Goal: Task Accomplishment & Management: Use online tool/utility

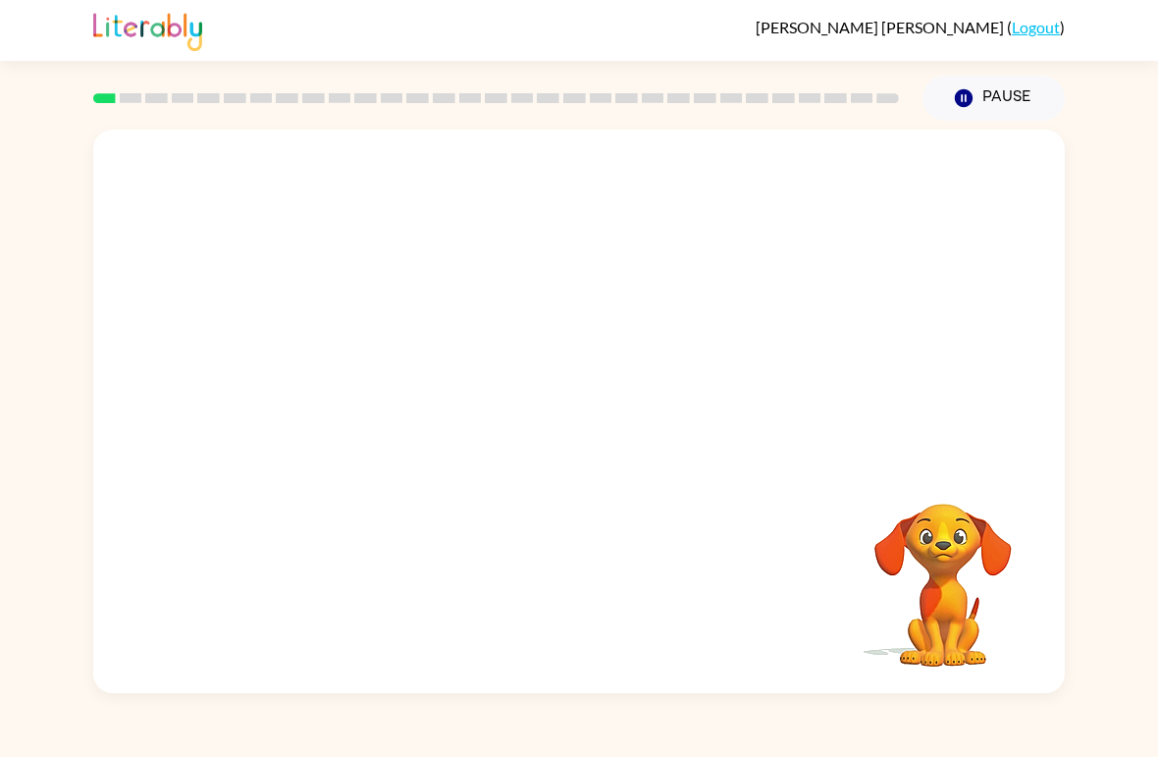
click at [954, 568] on video "Your browser must support playing .mp4 files to use Literably. Please try using…" at bounding box center [943, 571] width 196 height 196
click at [139, 225] on div at bounding box center [578, 296] width 971 height 333
click at [259, 277] on div at bounding box center [578, 296] width 971 height 333
click at [258, 276] on div at bounding box center [578, 296] width 971 height 333
click at [956, 508] on video "Your browser must support playing .mp4 files to use Literably. Please try using…" at bounding box center [943, 571] width 196 height 196
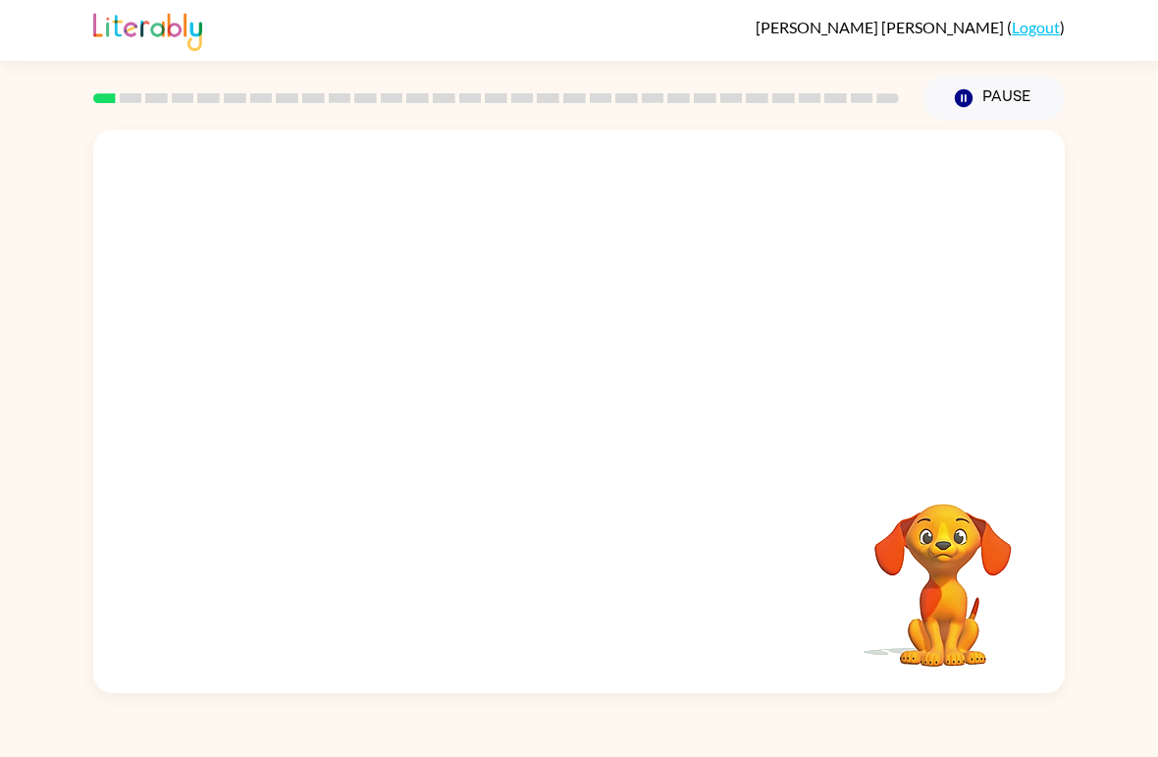
click at [881, 702] on div "Vanessa Ortiz-Baron ( Logout ) Pause Pause Your browser must support playing .m…" at bounding box center [579, 378] width 1158 height 757
click at [1031, 26] on link "Logout" at bounding box center [1036, 27] width 48 height 19
click at [1001, 101] on button "Pause Pause" at bounding box center [993, 98] width 142 height 45
click at [1012, 89] on button "Pause Pause" at bounding box center [993, 98] width 142 height 45
click at [1024, 104] on button "Pause Pause" at bounding box center [993, 98] width 142 height 45
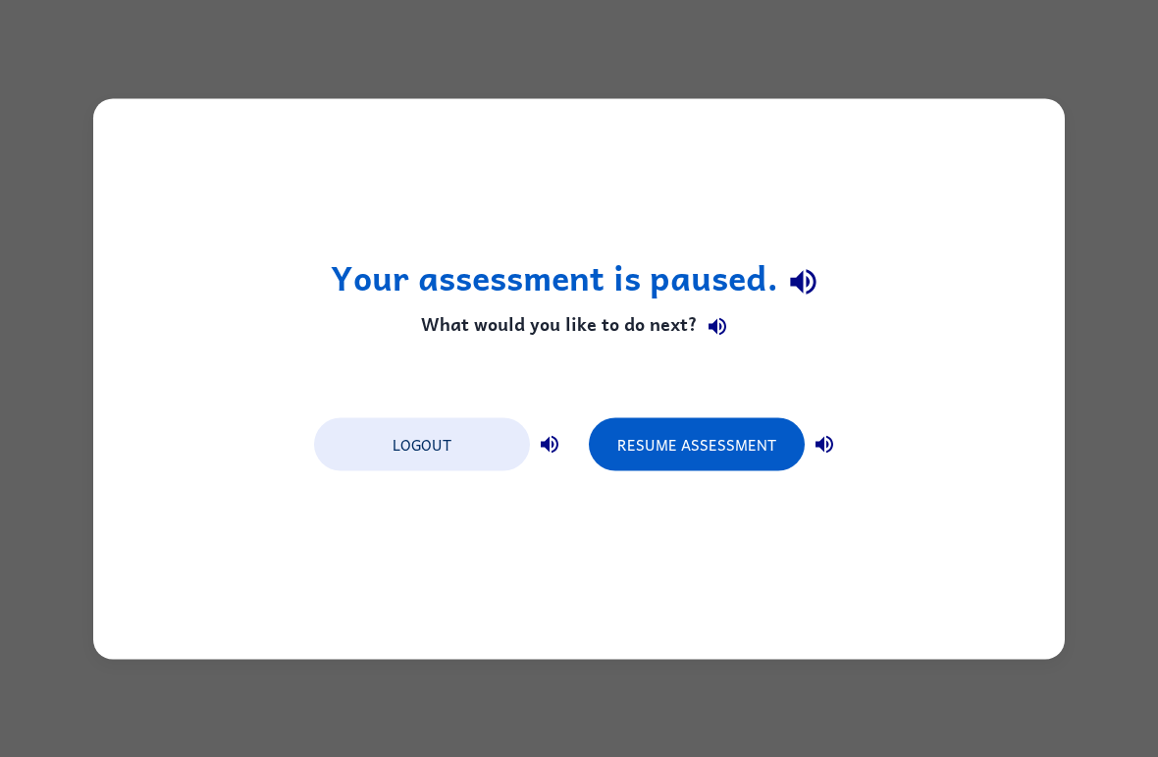
click at [740, 449] on button "Resume Assessment" at bounding box center [697, 443] width 216 height 53
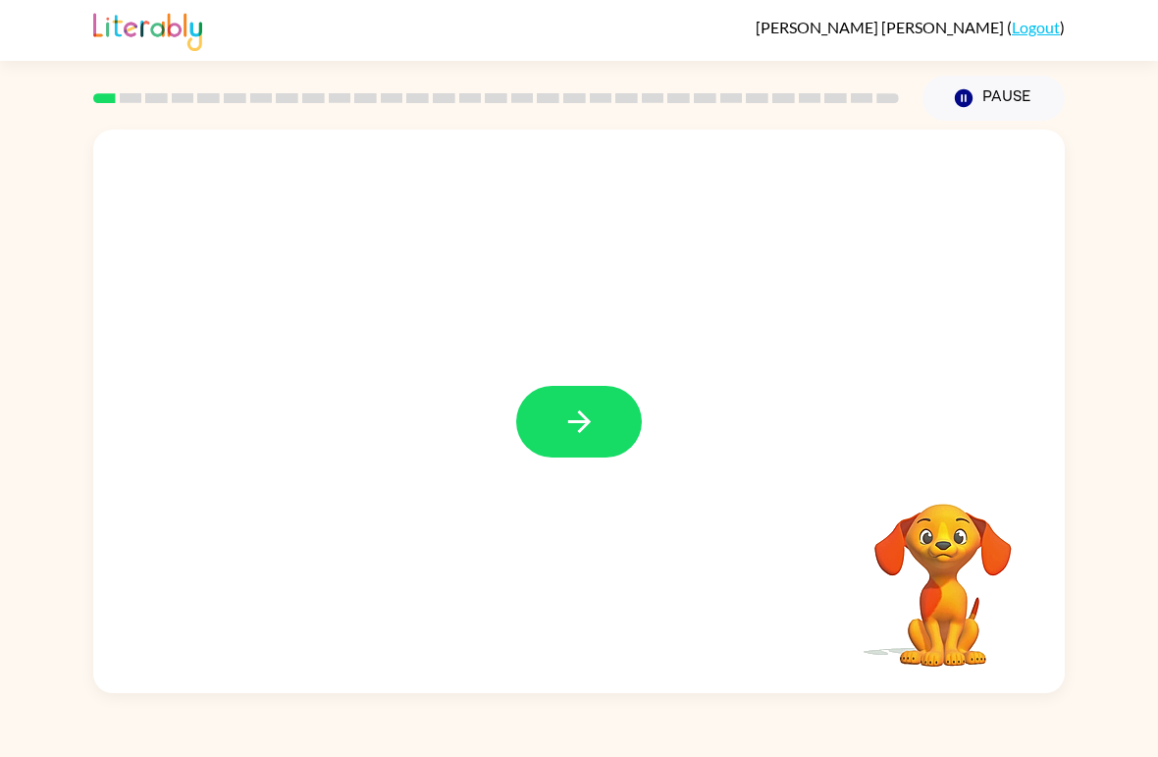
click at [597, 439] on button "button" at bounding box center [579, 422] width 126 height 72
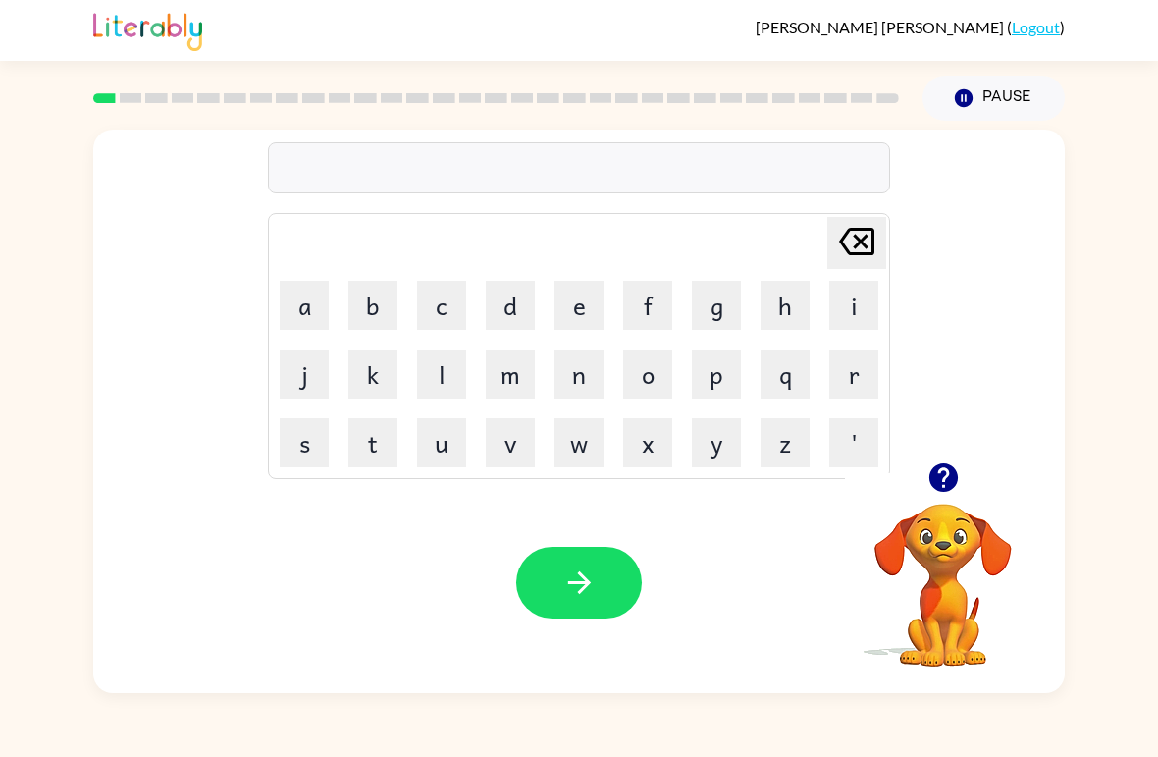
click at [374, 310] on button "b" at bounding box center [372, 305] width 49 height 49
click at [669, 370] on button "o" at bounding box center [647, 373] width 49 height 49
click at [875, 356] on button "r" at bounding box center [853, 373] width 49 height 49
click at [496, 298] on button "d" at bounding box center [510, 305] width 49 height 49
click at [581, 297] on button "e" at bounding box center [578, 305] width 49 height 49
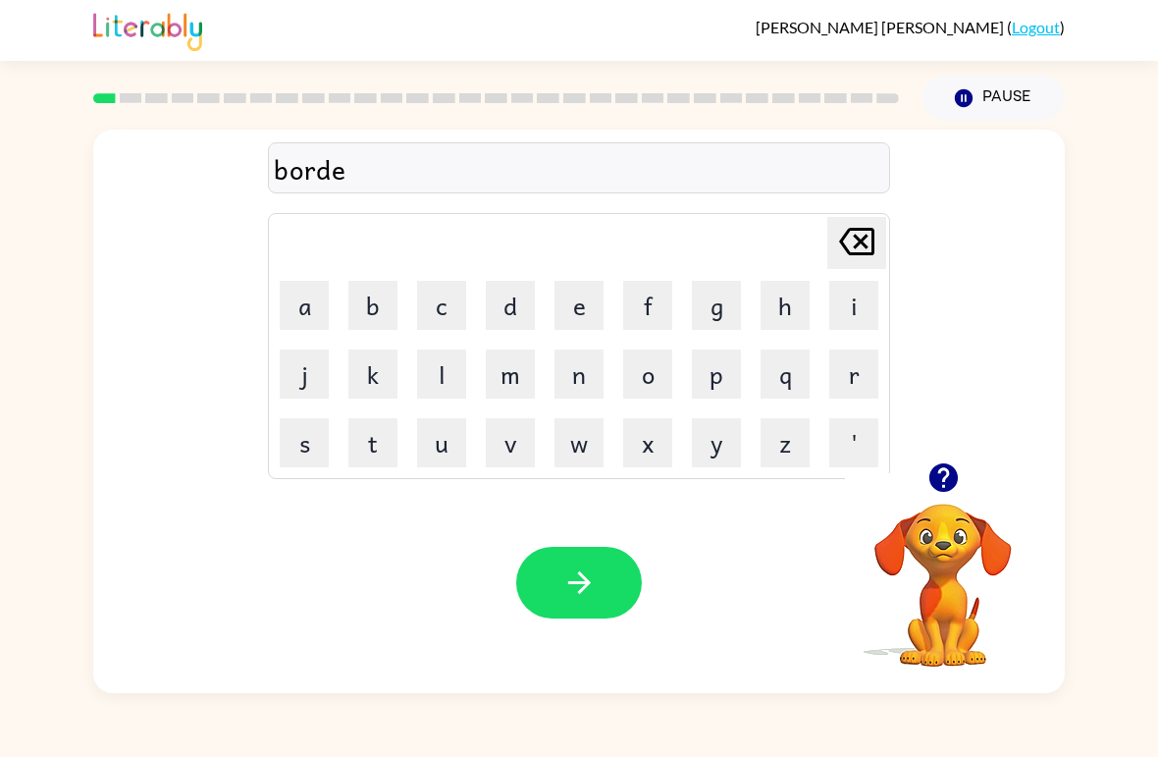
click at [855, 360] on button "r" at bounding box center [853, 373] width 49 height 49
click at [543, 576] on button "button" at bounding box center [579, 583] width 126 height 72
click at [437, 302] on button "c" at bounding box center [441, 305] width 49 height 49
click at [648, 369] on button "o" at bounding box center [647, 373] width 49 height 49
click at [1007, 113] on button "Pause Pause" at bounding box center [993, 98] width 142 height 45
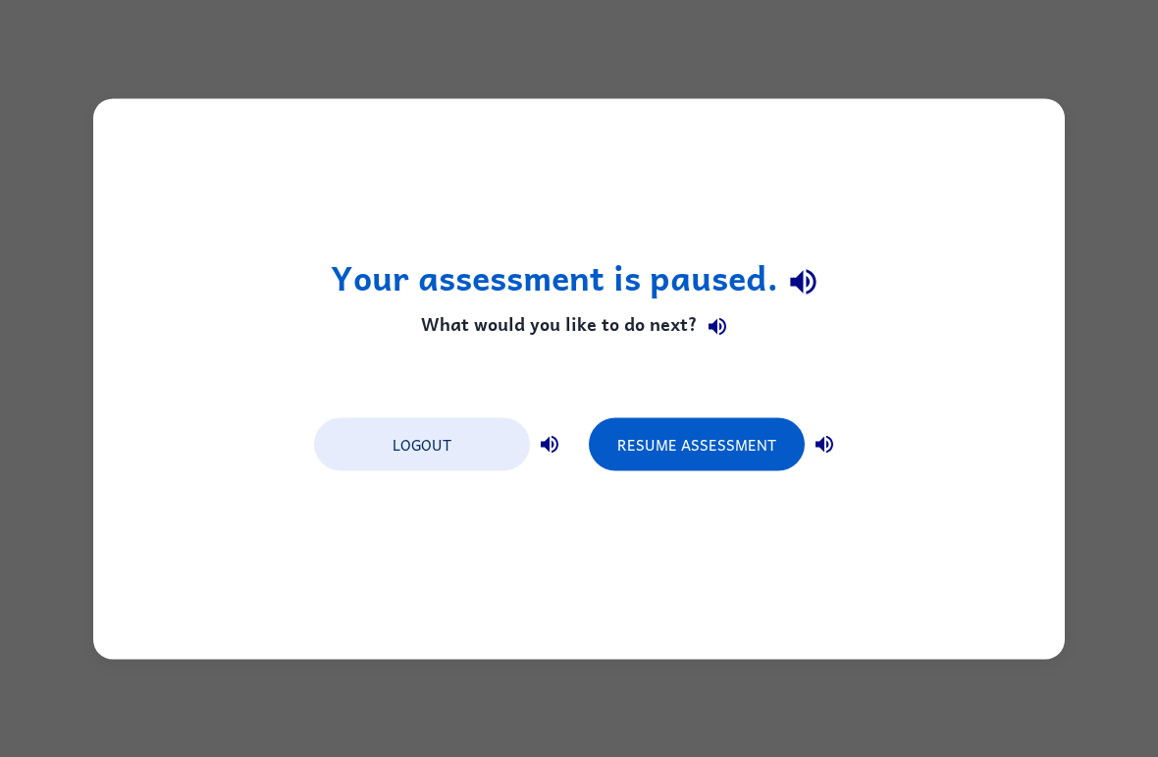
click at [367, 447] on button "Logout" at bounding box center [422, 443] width 216 height 53
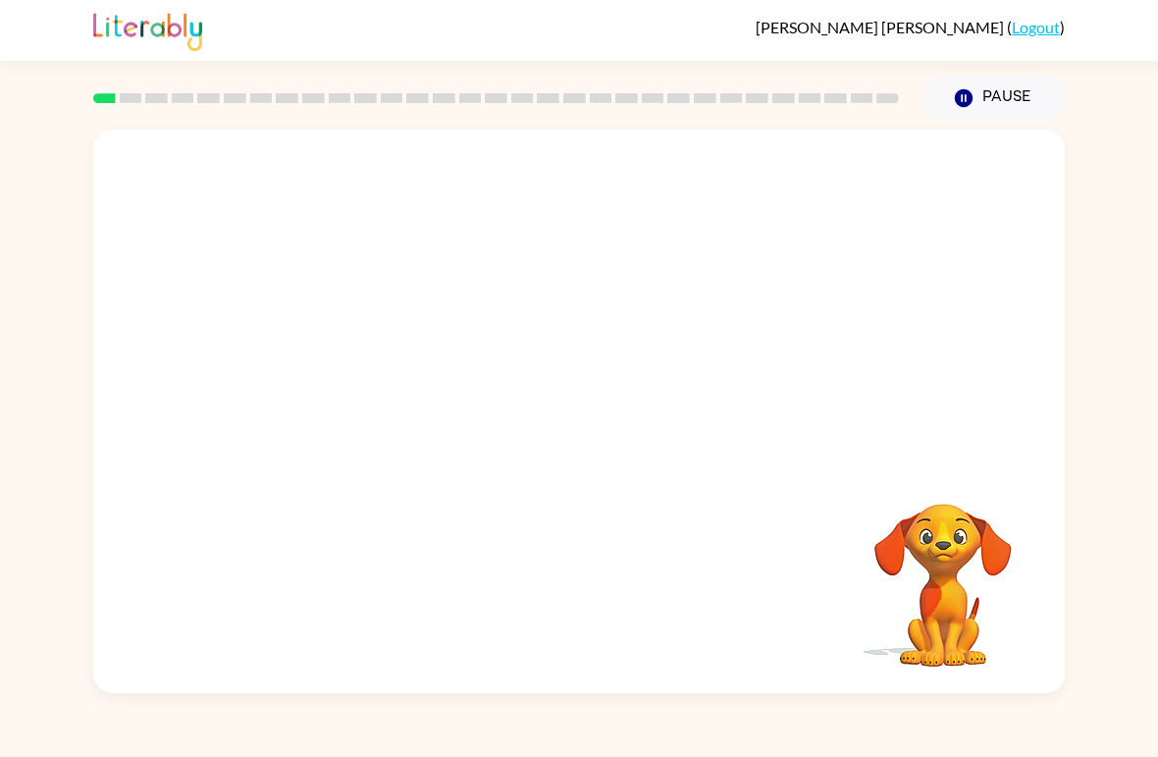
click at [356, 377] on video "Your browser must support playing .mp4 files to use Literably. Please try using…" at bounding box center [578, 296] width 971 height 333
click at [358, 364] on video "Your browser must support playing .mp4 files to use Literably. Please try using…" at bounding box center [578, 296] width 971 height 333
click at [343, 365] on video "Your browser must support playing .mp4 files to use Literably. Please try using…" at bounding box center [578, 296] width 971 height 333
click at [585, 420] on div at bounding box center [579, 422] width 126 height 72
click at [570, 429] on icon "button" at bounding box center [579, 421] width 34 height 34
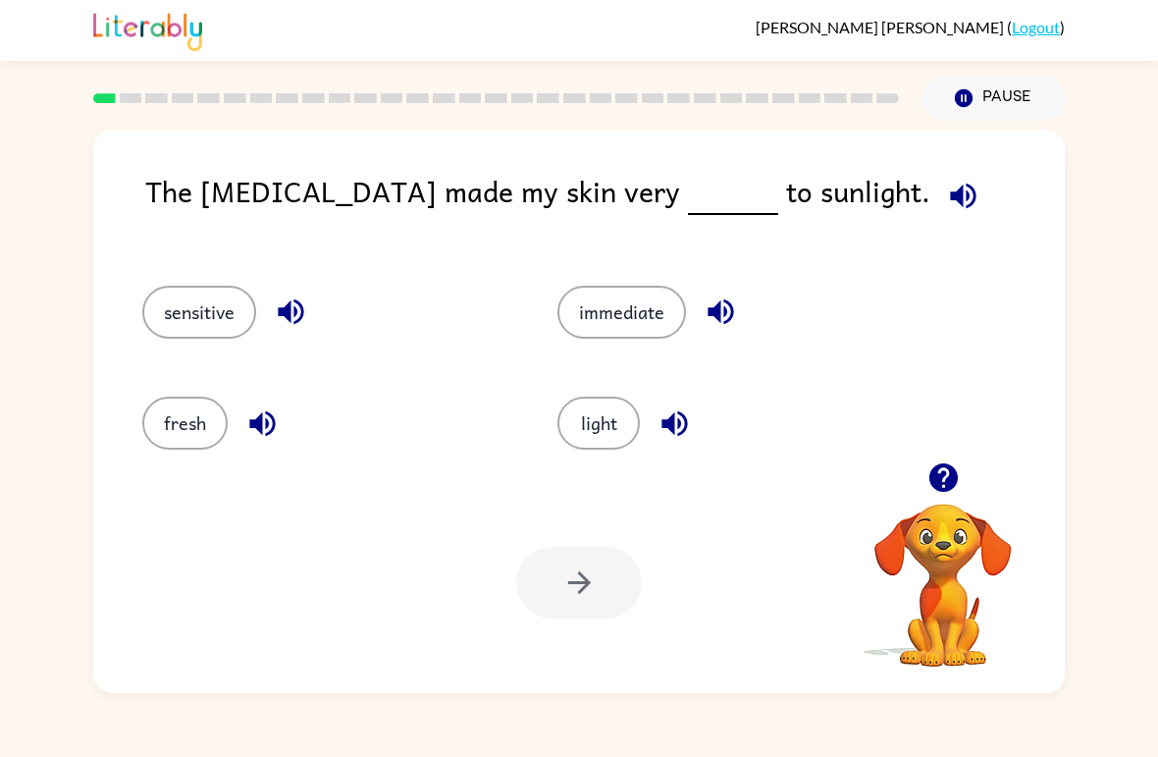
click at [1051, 34] on link "Logout" at bounding box center [1036, 27] width 48 height 19
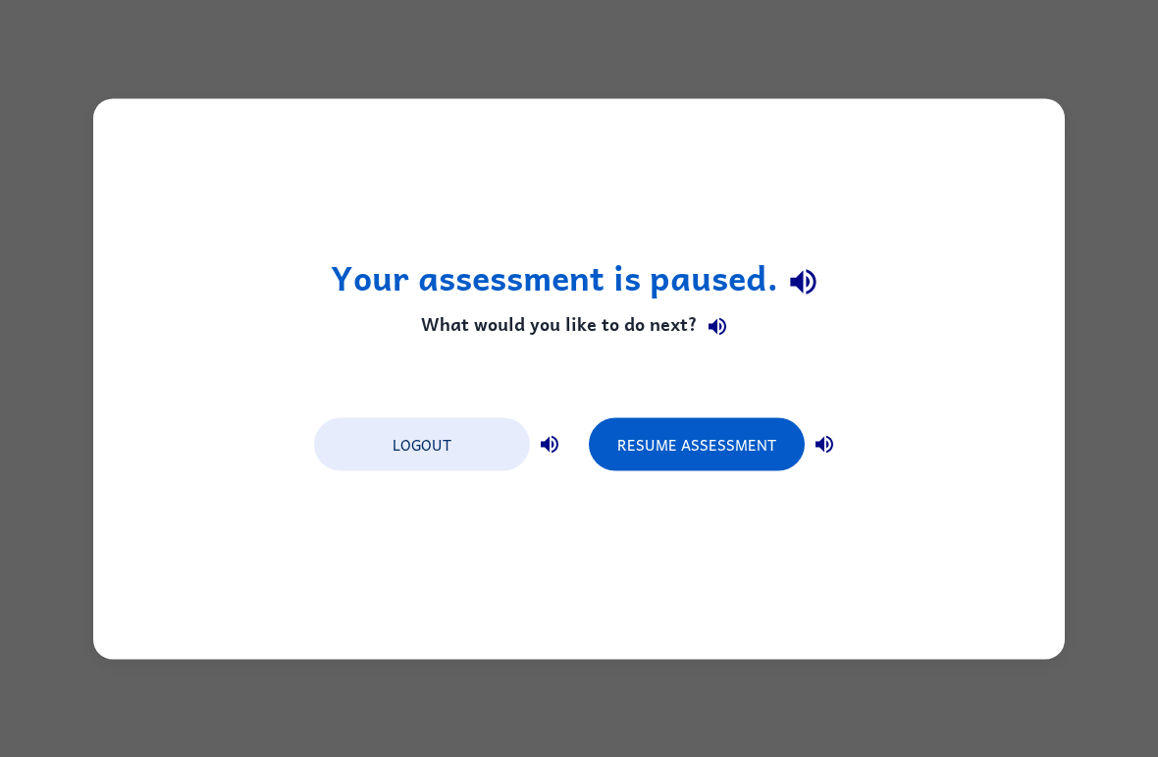
click at [361, 441] on button "Logout" at bounding box center [422, 443] width 216 height 53
